Goal: Transaction & Acquisition: Download file/media

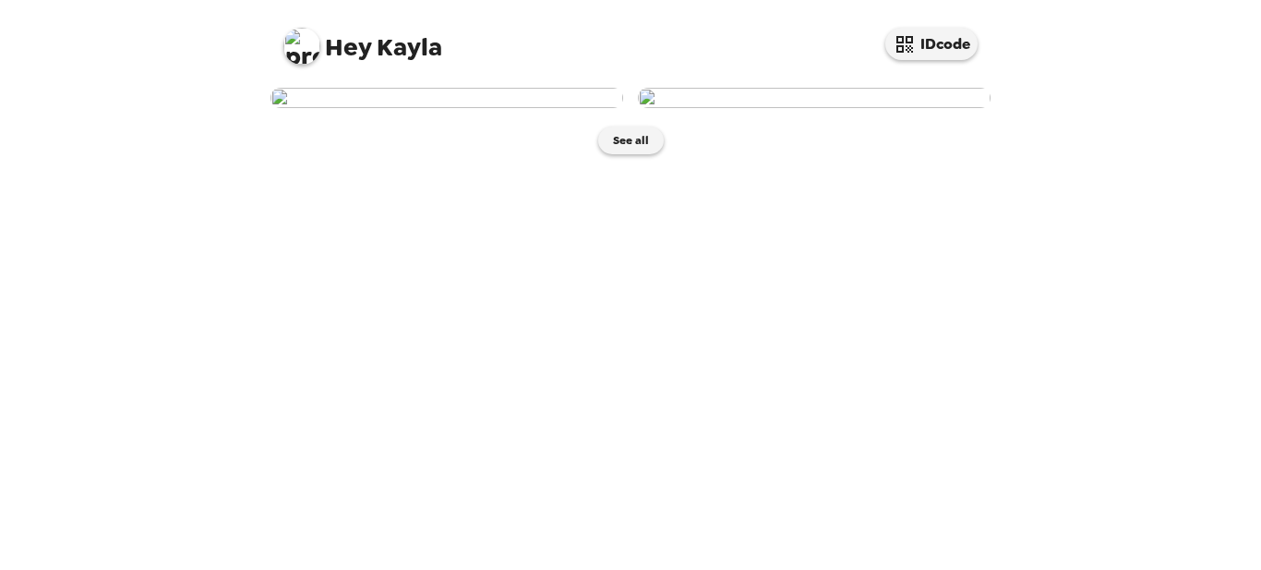
scroll to position [33, 0]
click at [650, 154] on button "See all" at bounding box center [631, 140] width 66 height 28
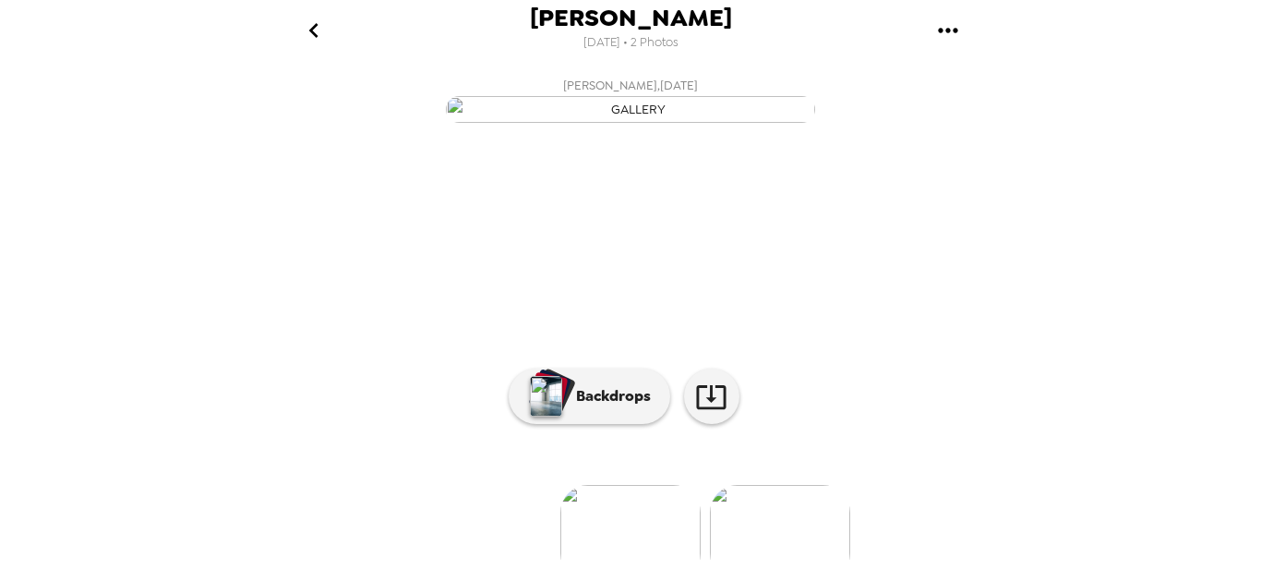
click at [752, 123] on img "button" at bounding box center [630, 109] width 369 height 27
click at [941, 30] on icon "gallery menu" at bounding box center [947, 30] width 19 height 5
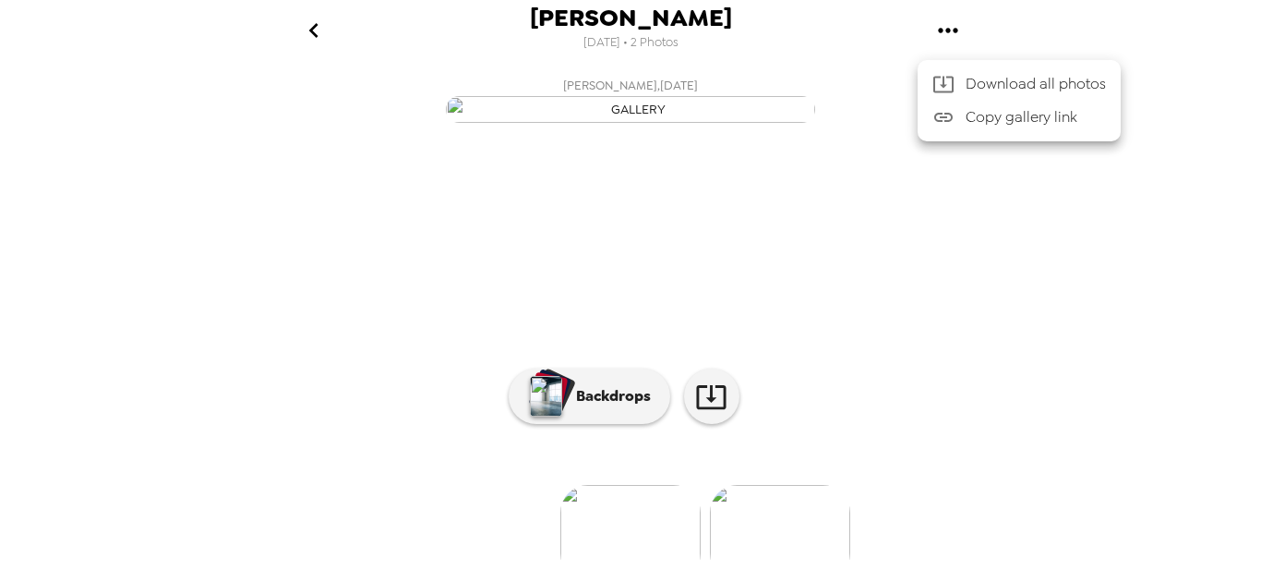
click at [1000, 85] on span "Download all photos" at bounding box center [1036, 84] width 140 height 22
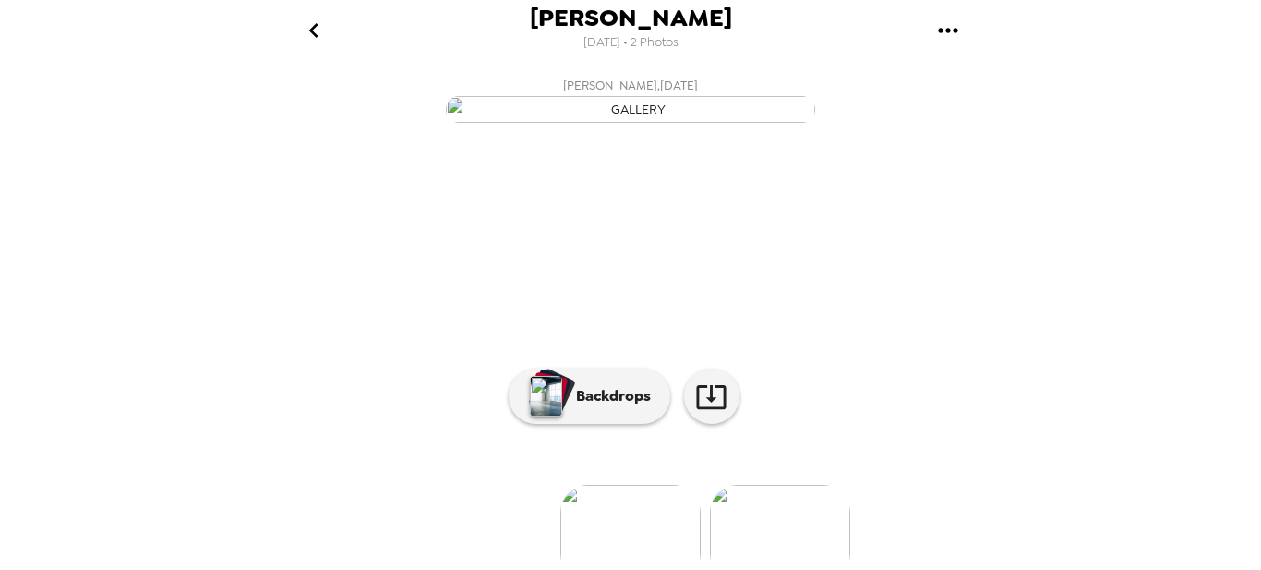
scroll to position [215, 0]
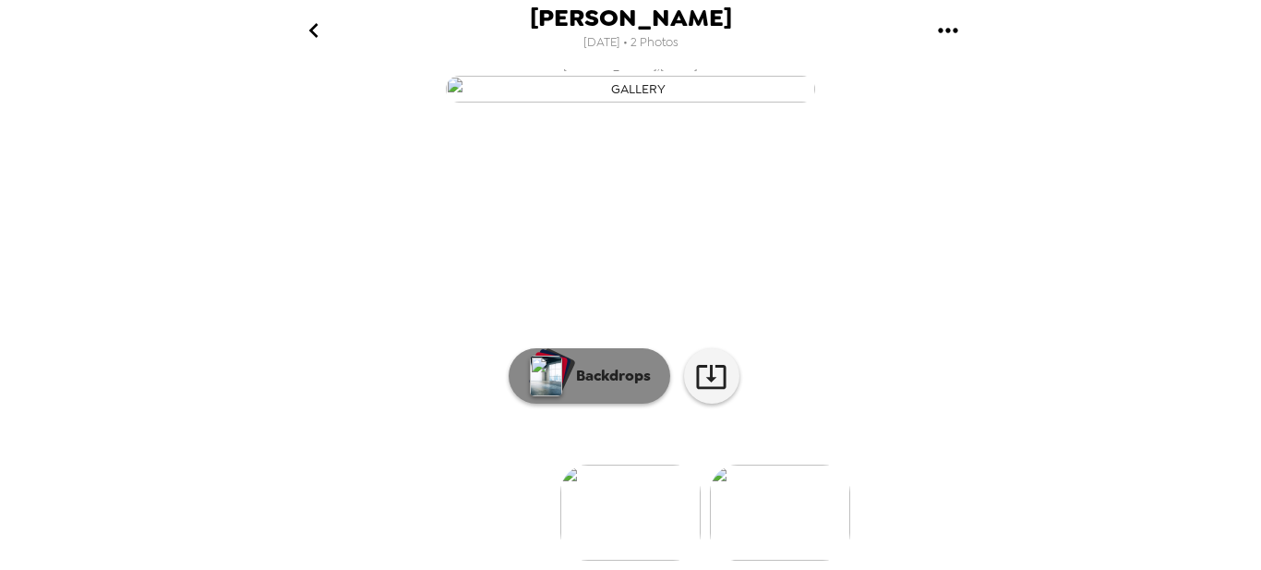
click at [561, 382] on div "button" at bounding box center [548, 369] width 37 height 34
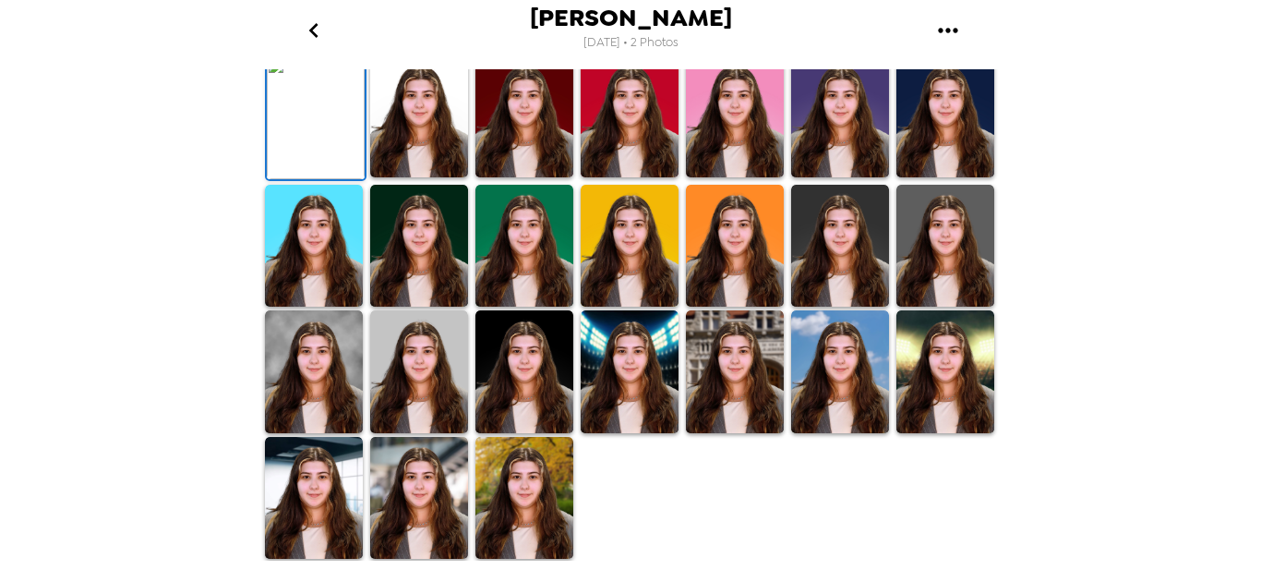
scroll to position [550, 0]
